Goal: Information Seeking & Learning: Learn about a topic

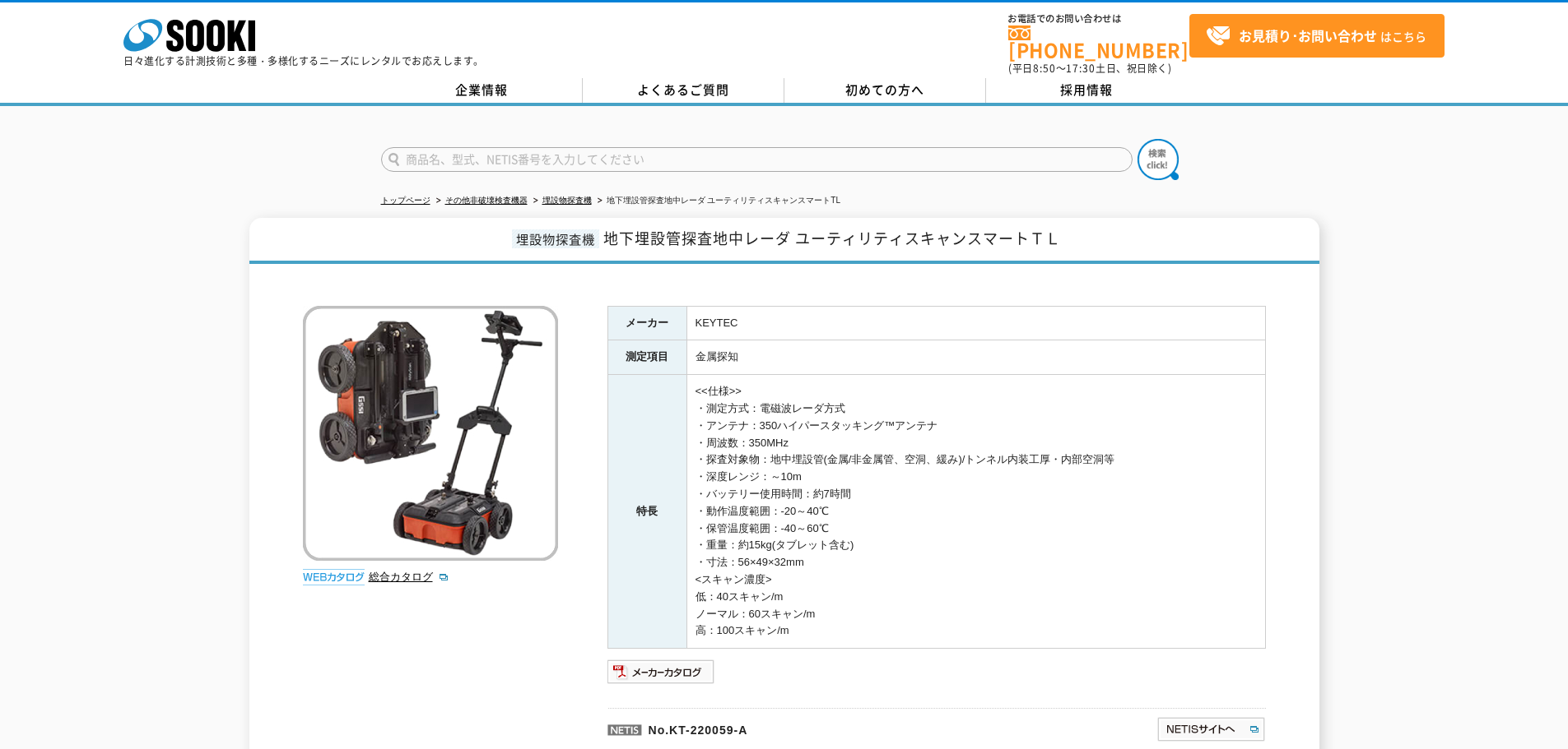
click at [560, 327] on p at bounding box center [433, 433] width 259 height 255
drag, startPoint x: 698, startPoint y: 315, endPoint x: 749, endPoint y: 316, distance: 51.0
click at [749, 316] on td "KEYTEC" at bounding box center [975, 323] width 578 height 34
copy td "KEYTEC"
click at [657, 664] on img at bounding box center [661, 672] width 108 height 26
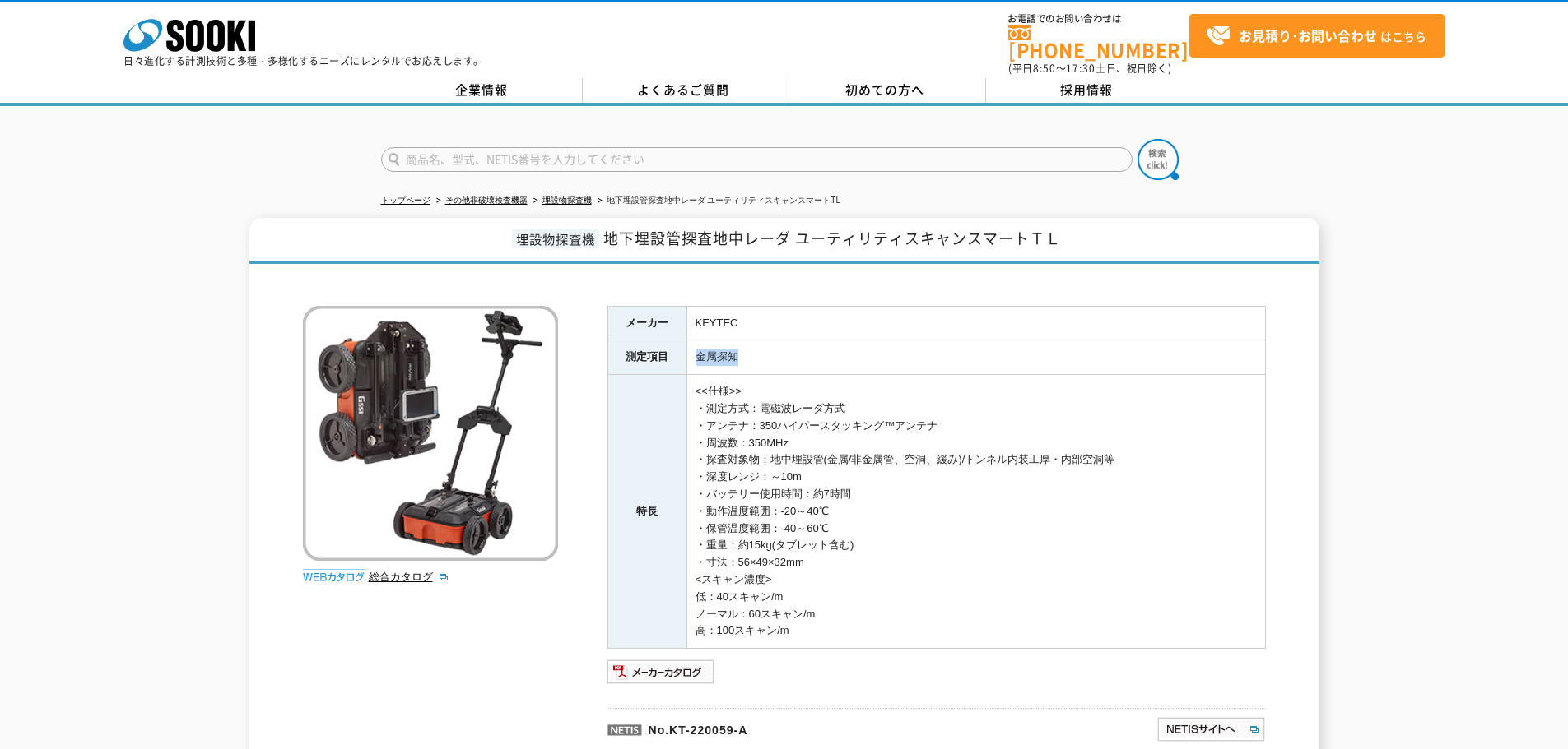
drag, startPoint x: 695, startPoint y: 343, endPoint x: 757, endPoint y: 343, distance: 62.0
click at [757, 343] on td "金属探知" at bounding box center [975, 358] width 578 height 34
copy td "金属探知"
drag, startPoint x: 699, startPoint y: 397, endPoint x: 858, endPoint y: 555, distance: 224.2
click at [858, 555] on td "<<仕様>> ・測定方式：電磁波レーダ方式 ・アンテナ：350ハイパースタッキング™アンテナ ・周波数：350MHz ・探査対象物：地中埋設管(金属/非金属管…" at bounding box center [975, 512] width 578 height 274
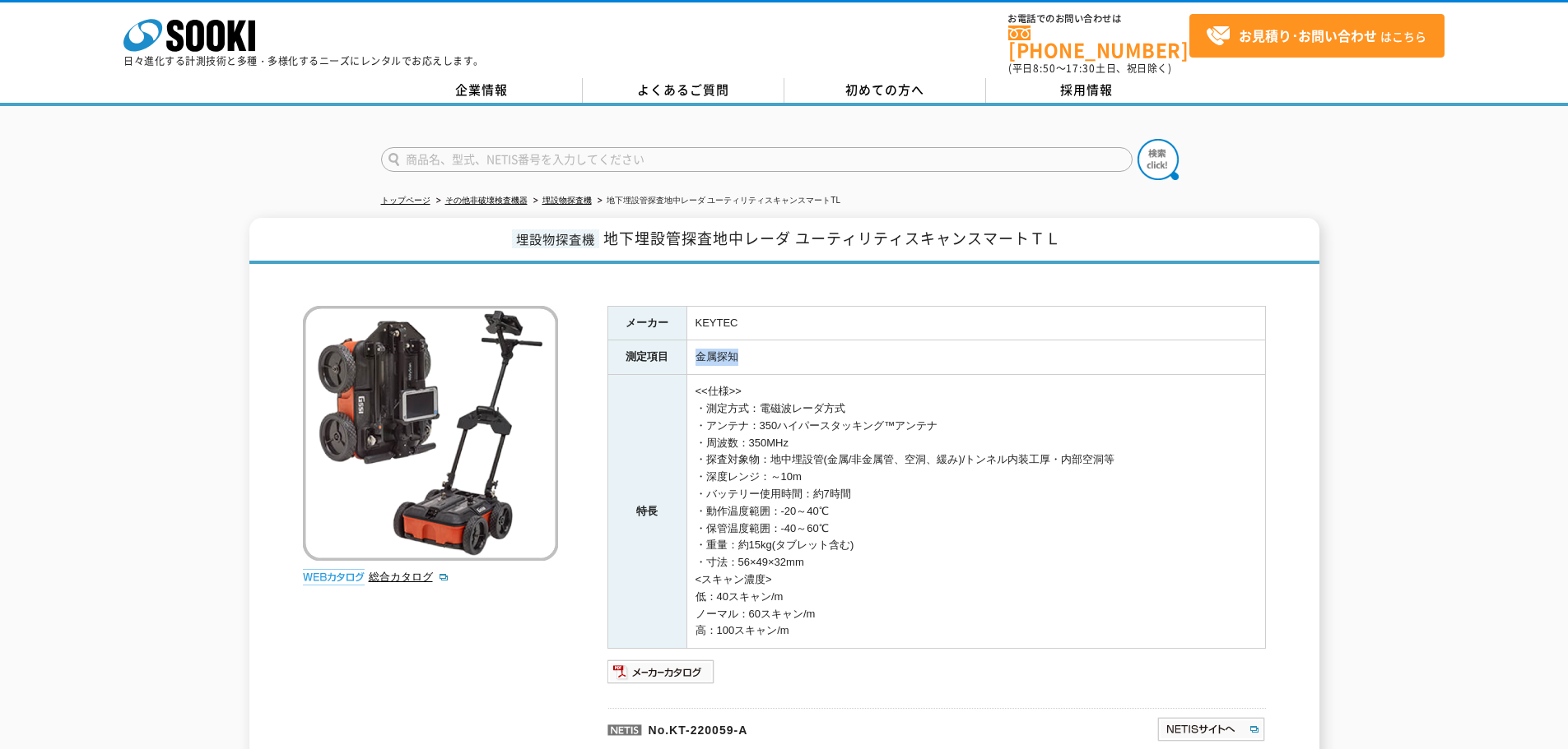
copy td "・測定方式：電磁波レーダ方式 ・アンテナ：350ハイパースタッキング™アンテナ ・周波数：350MHz ・探査対象物：地中埋設管(金属/非金属管、空洞、緩み)…"
click at [931, 524] on td "<<仕様>> ・測定方式：電磁波レーダ方式 ・アンテナ：350ハイパースタッキング™アンテナ ・周波数：350MHz ・探査対象物：地中埋設管(金属/非金属管…" at bounding box center [975, 512] width 578 height 274
click at [82, 236] on div "埋設物探査機 地下埋設管探査地中レーダ ユーティリティスキャンスマートＴＬ 総合カタログ メーカー KEYTEC 測定項目 金属探知 特長 <<仕様>> ・測…" at bounding box center [784, 496] width 1568 height 557
drag, startPoint x: 705, startPoint y: 585, endPoint x: 853, endPoint y: 626, distance: 153.6
click at [853, 626] on td "<<仕様>> ・測定方式：電磁波レーダ方式 ・アンテナ：350ハイパースタッキング™アンテナ ・周波数：350MHz ・探査対象物：地中埋設管(金属/非金属管…" at bounding box center [975, 512] width 578 height 274
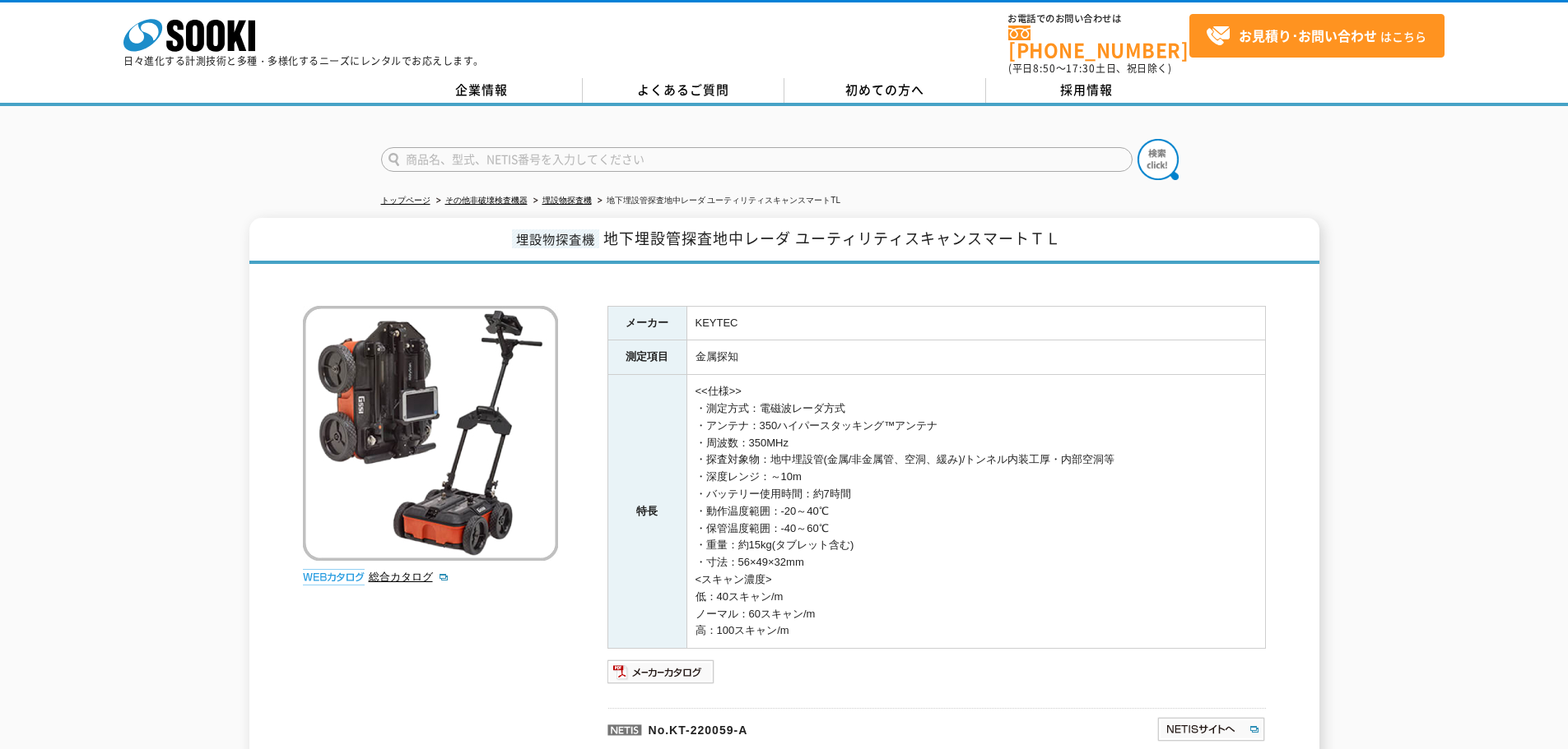
copy td "低：40スキャン/m ノーマル：60スキャン/m 高：100スキャン/m"
click at [766, 236] on span "地下埋設管探査地中レーダ ユーティリティスキャンスマートＴＬ" at bounding box center [832, 238] width 458 height 22
